Goal: Navigation & Orientation: Go to known website

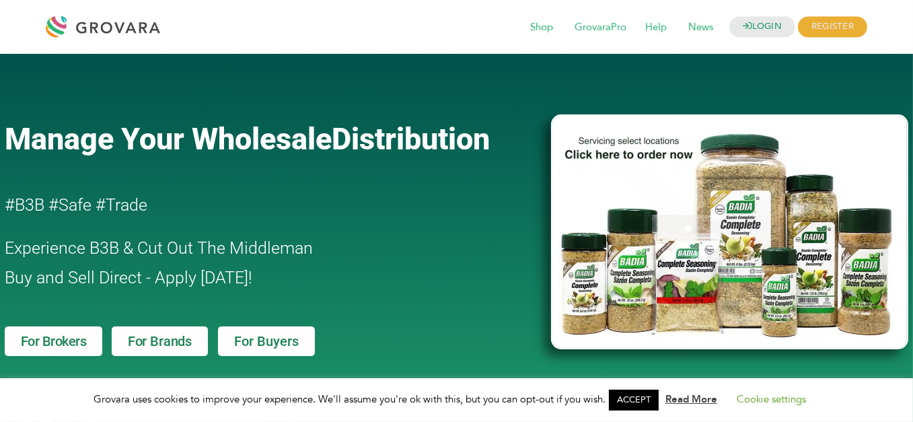
click at [112, 22] on div at bounding box center [106, 27] width 121 height 32
click at [119, 21] on div at bounding box center [106, 27] width 121 height 32
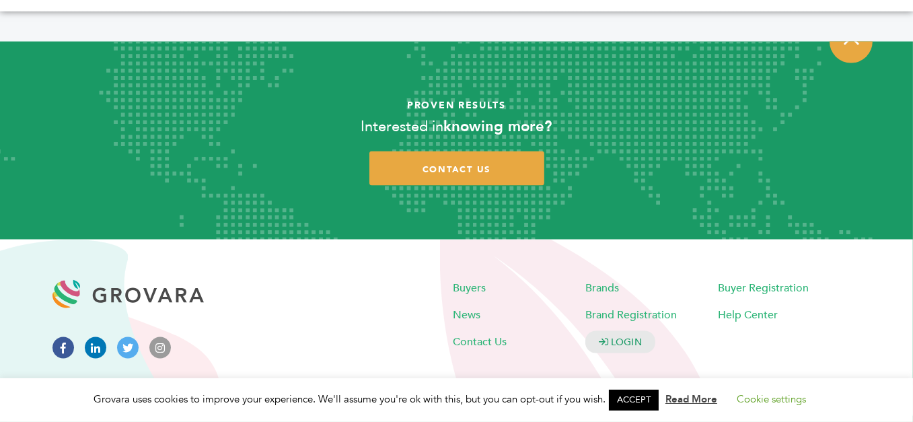
scroll to position [2656, 0]
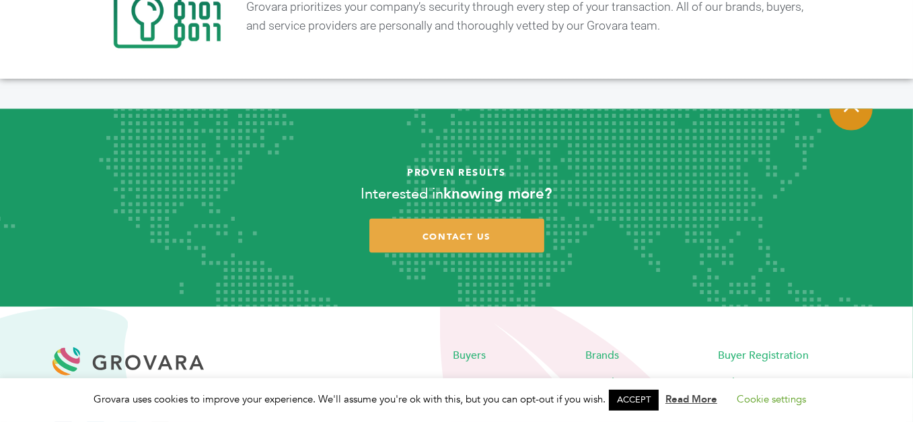
click at [852, 99] on icon at bounding box center [851, 107] width 15 height 17
